Goal: Task Accomplishment & Management: Manage account settings

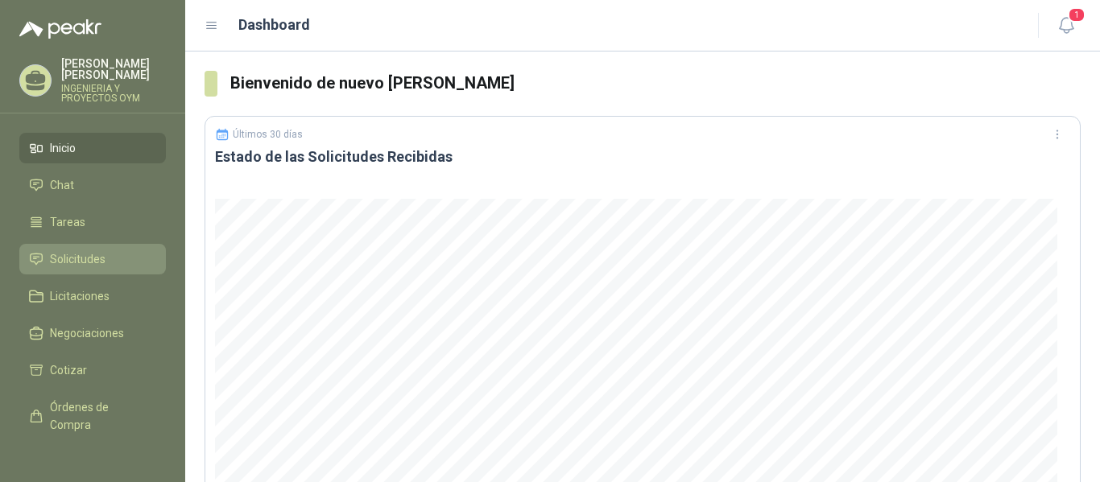
click at [72, 258] on span "Solicitudes" at bounding box center [78, 259] width 56 height 18
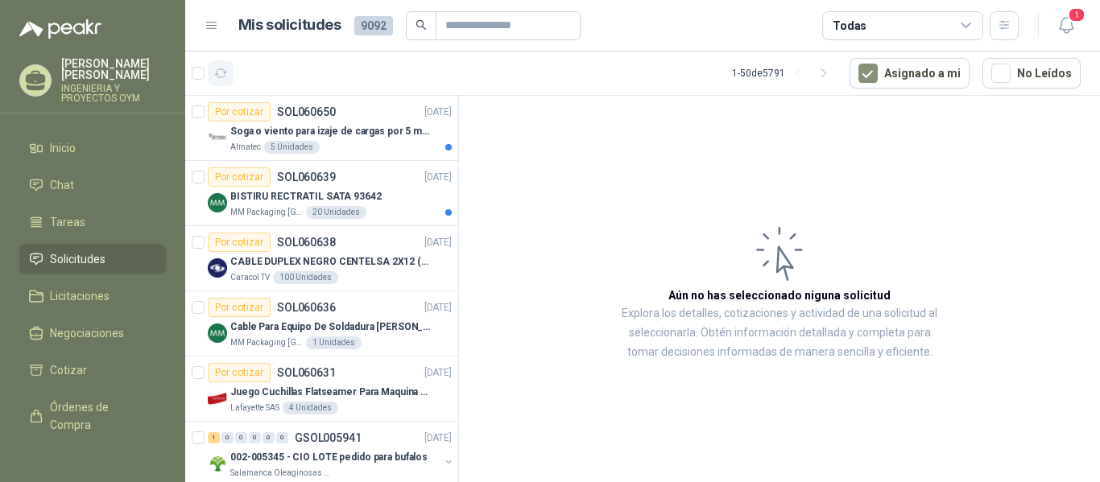
click at [227, 78] on icon "button" at bounding box center [221, 74] width 14 height 14
click at [320, 186] on div "Por cotizar SOL060639" at bounding box center [272, 176] width 128 height 19
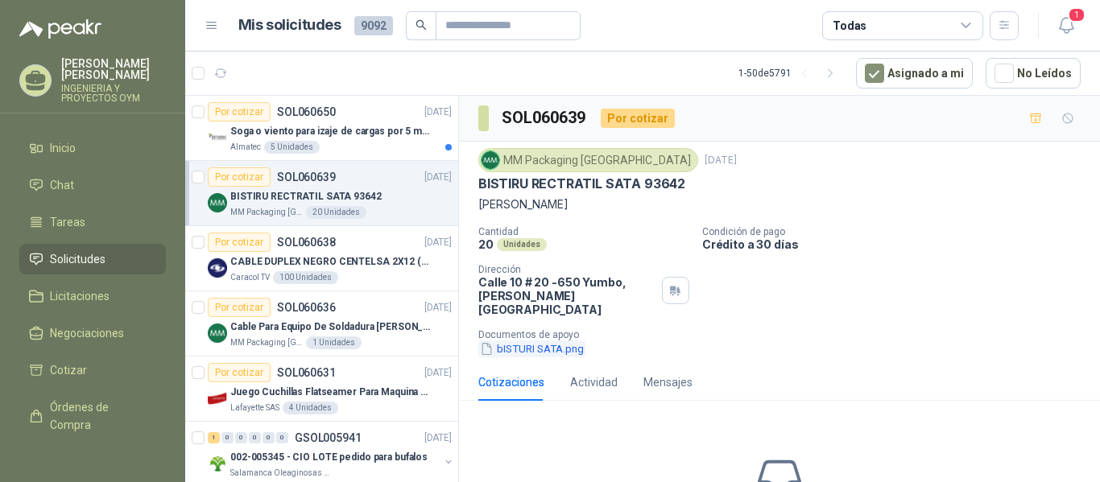
click at [558, 341] on button "bISTURI SATA.png" at bounding box center [531, 349] width 107 height 17
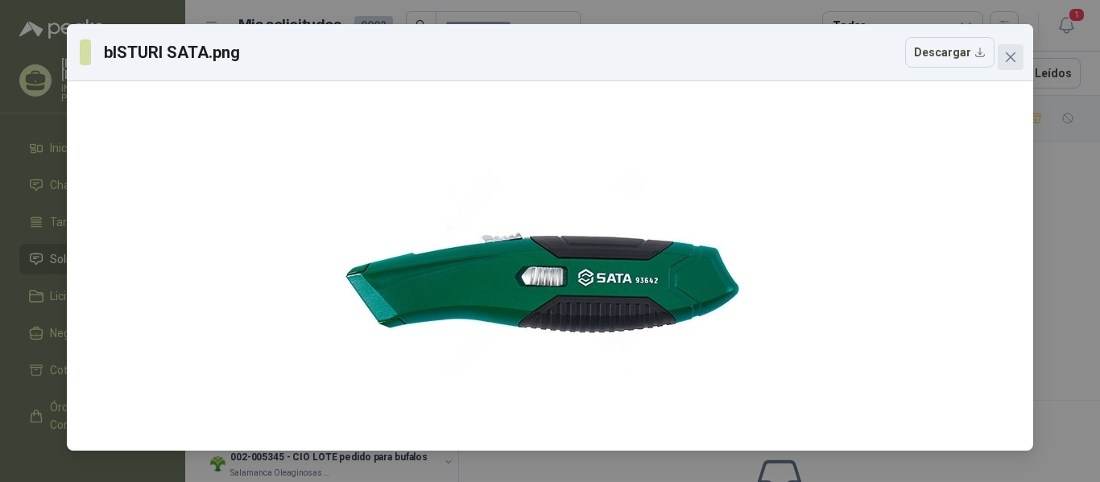
click at [1007, 50] on button "Close" at bounding box center [1010, 57] width 26 height 26
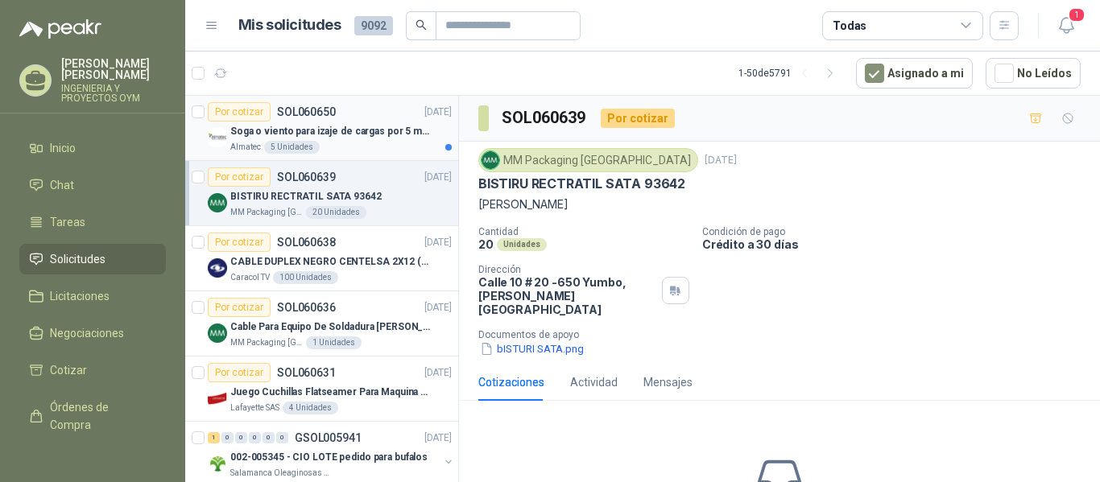
click at [295, 134] on p "Soga o viento para izaje de cargas por 5 metros" at bounding box center [330, 131] width 200 height 15
